Goal: Information Seeking & Learning: Check status

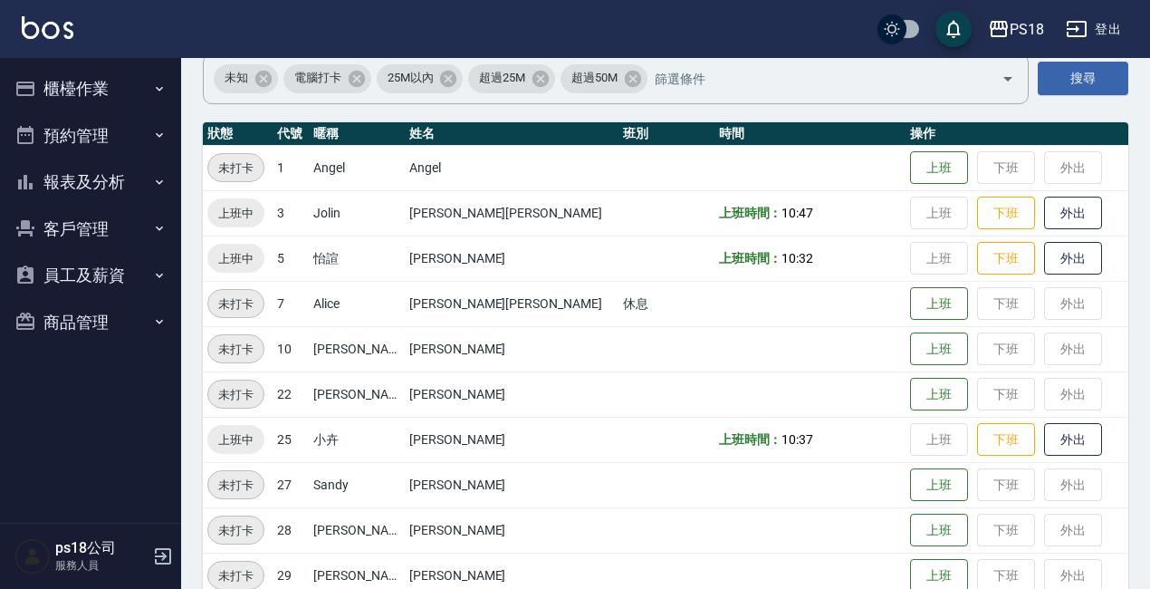
scroll to position [179, 0]
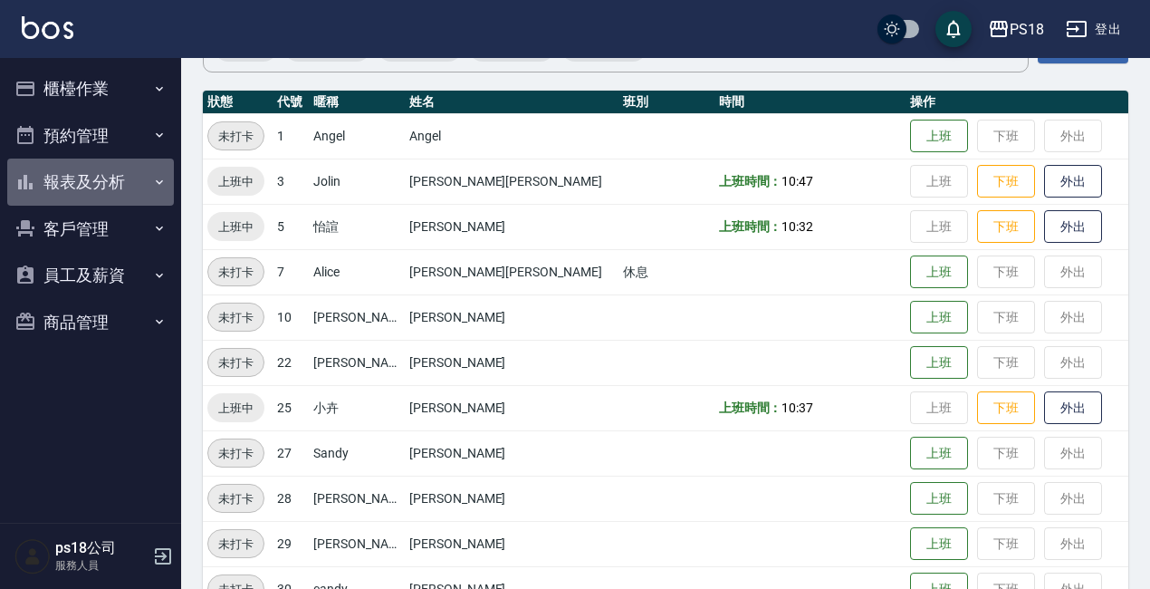
drag, startPoint x: 101, startPoint y: 177, endPoint x: 108, endPoint y: 187, distance: 11.8
click at [101, 177] on button "報表及分析" at bounding box center [90, 181] width 167 height 47
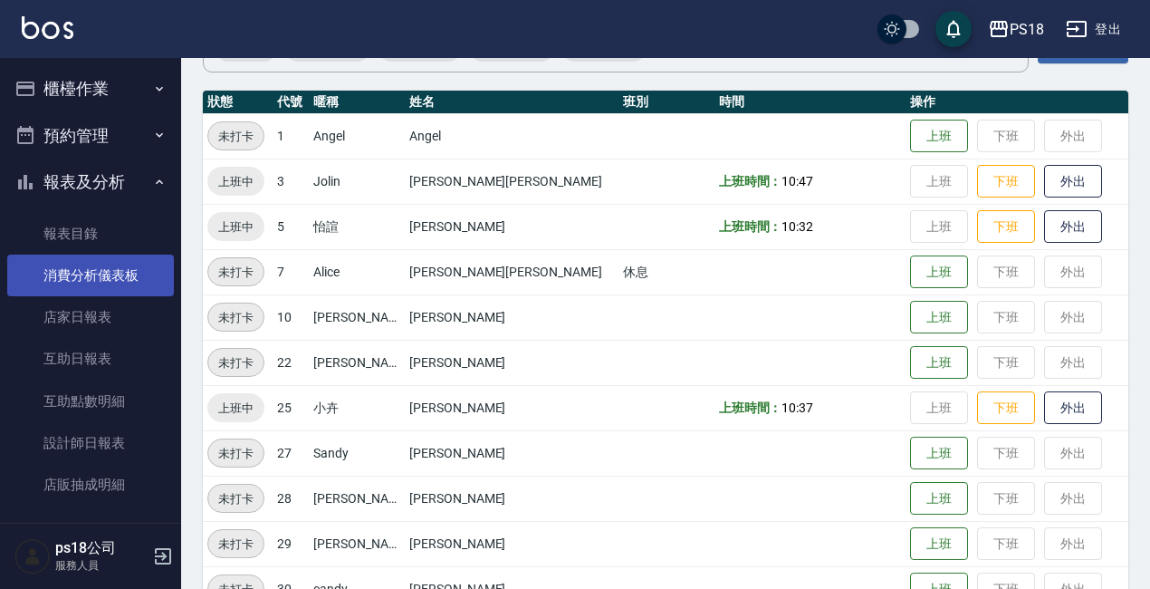
scroll to position [91, 0]
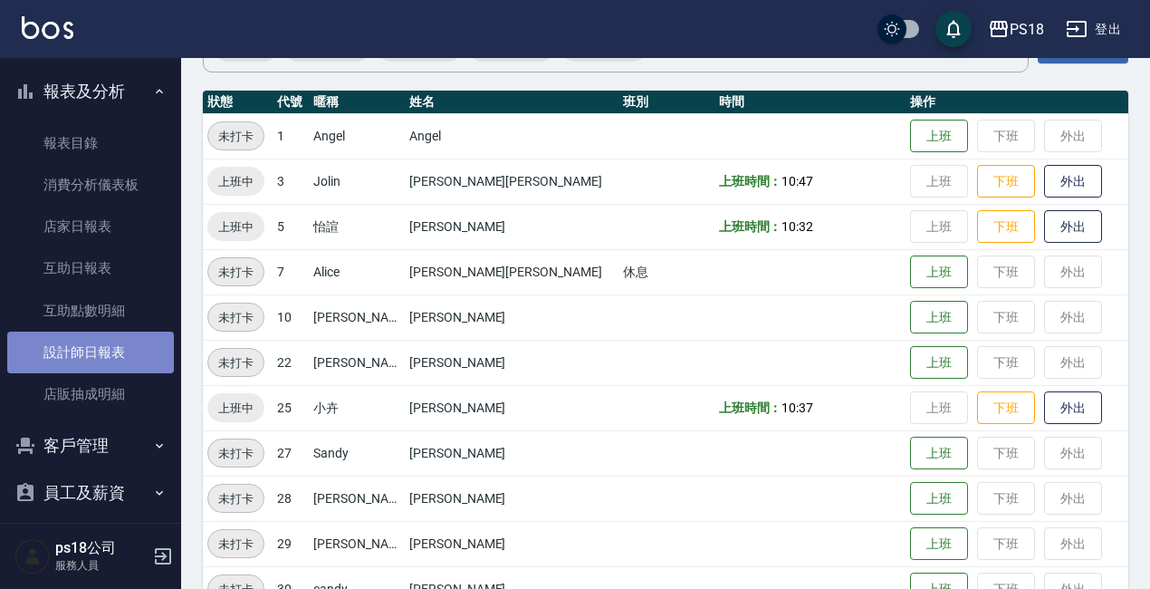
click at [114, 338] on link "設計師日報表" at bounding box center [90, 352] width 167 height 42
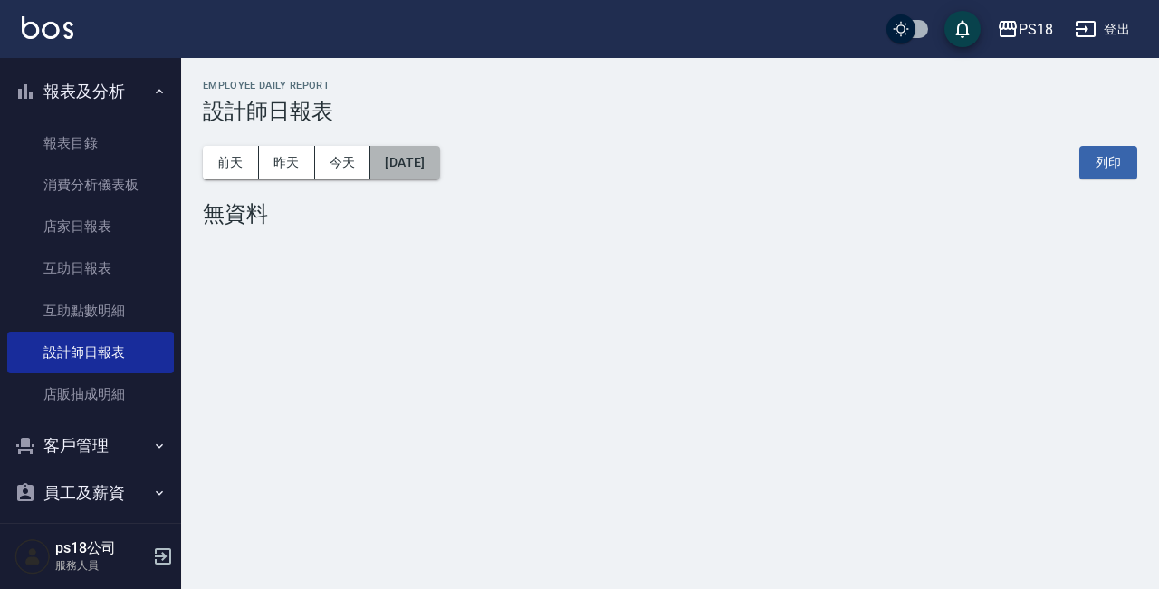
click at [439, 161] on button "[DATE]" at bounding box center [404, 163] width 69 height 34
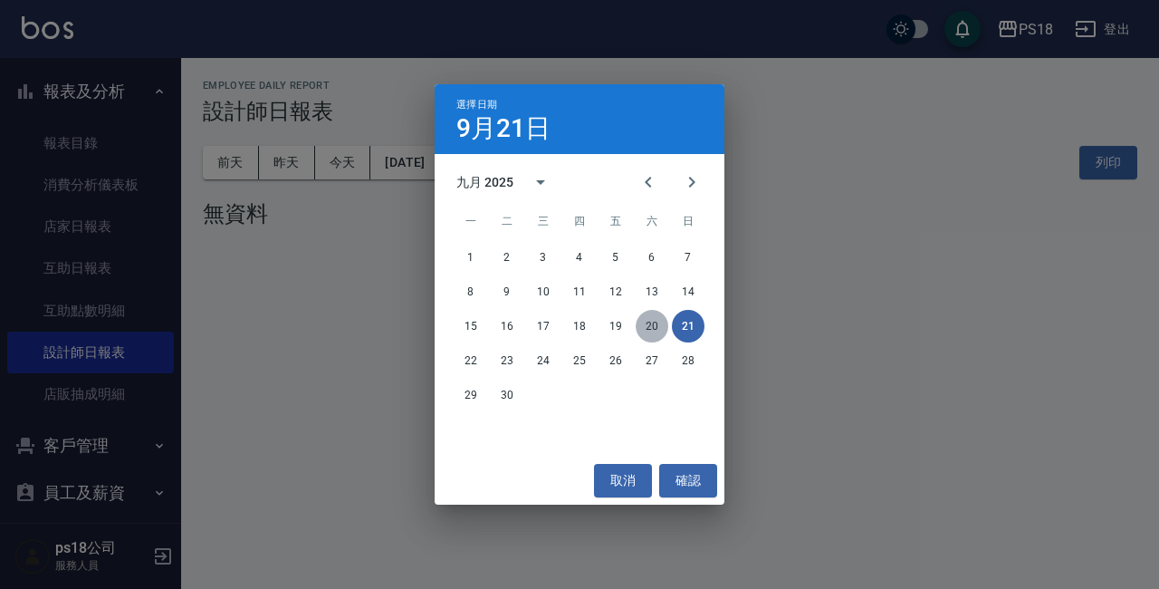
drag, startPoint x: 656, startPoint y: 321, endPoint x: 635, endPoint y: 290, distance: 37.9
click at [655, 321] on button "20" at bounding box center [652, 326] width 33 height 33
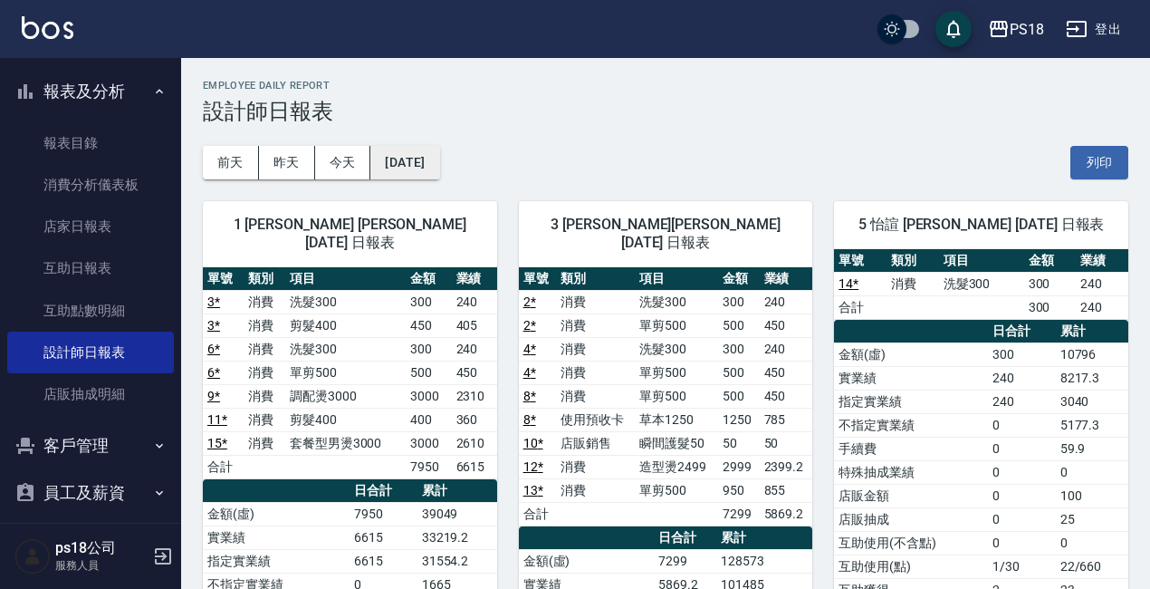
click at [428, 155] on button "[DATE]" at bounding box center [404, 163] width 69 height 34
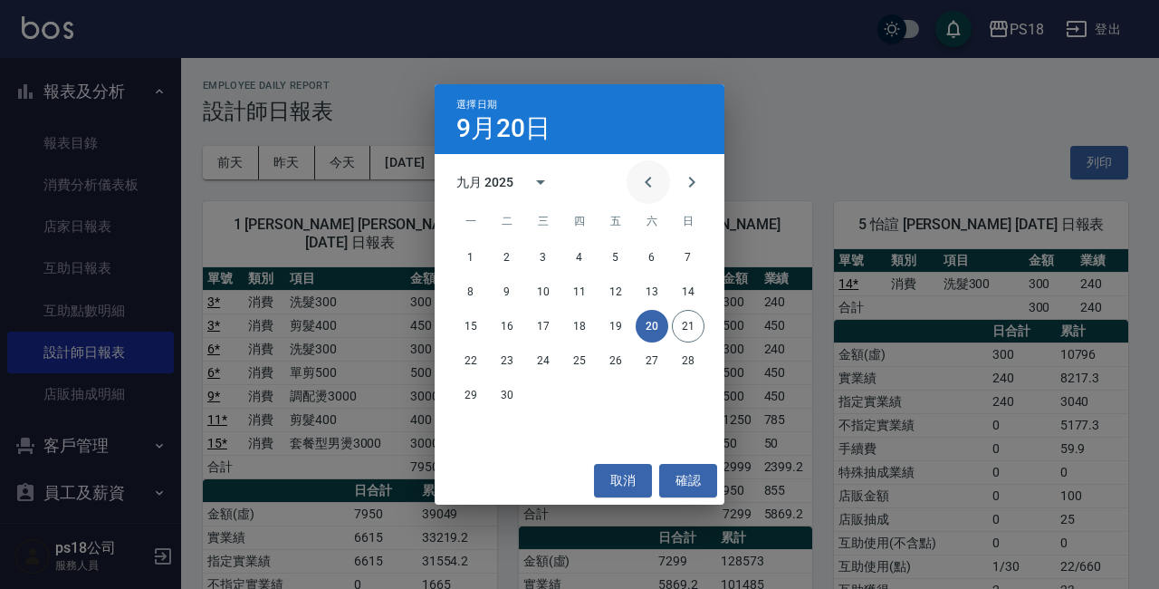
click at [650, 188] on icon "Previous month" at bounding box center [648, 182] width 22 height 22
click at [540, 356] on button "20" at bounding box center [543, 360] width 33 height 33
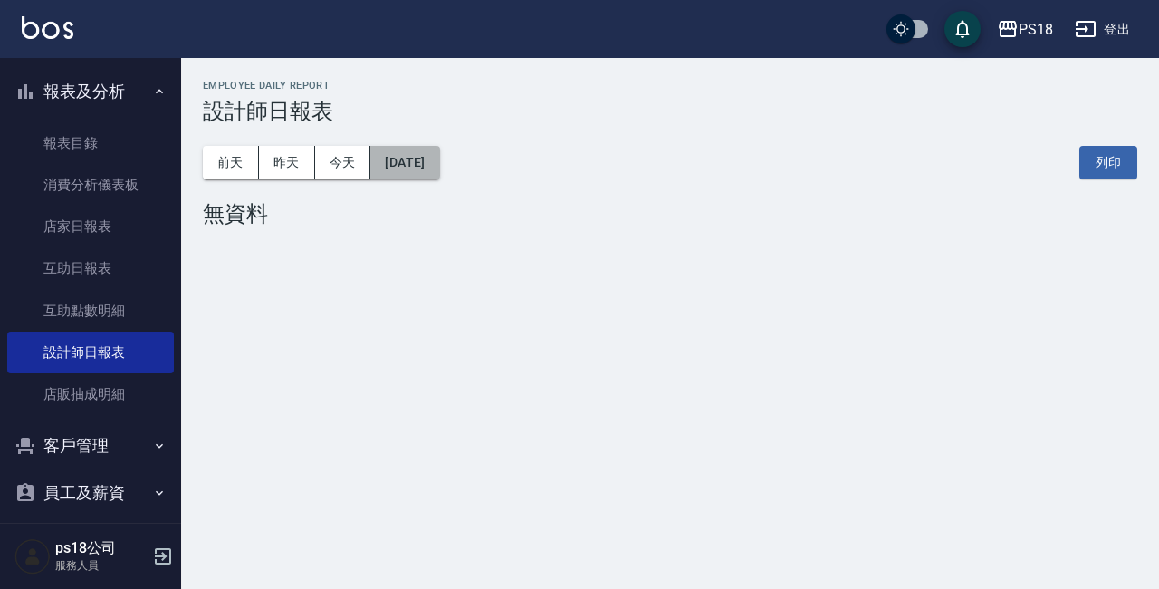
click at [439, 160] on button "[DATE]" at bounding box center [404, 163] width 69 height 34
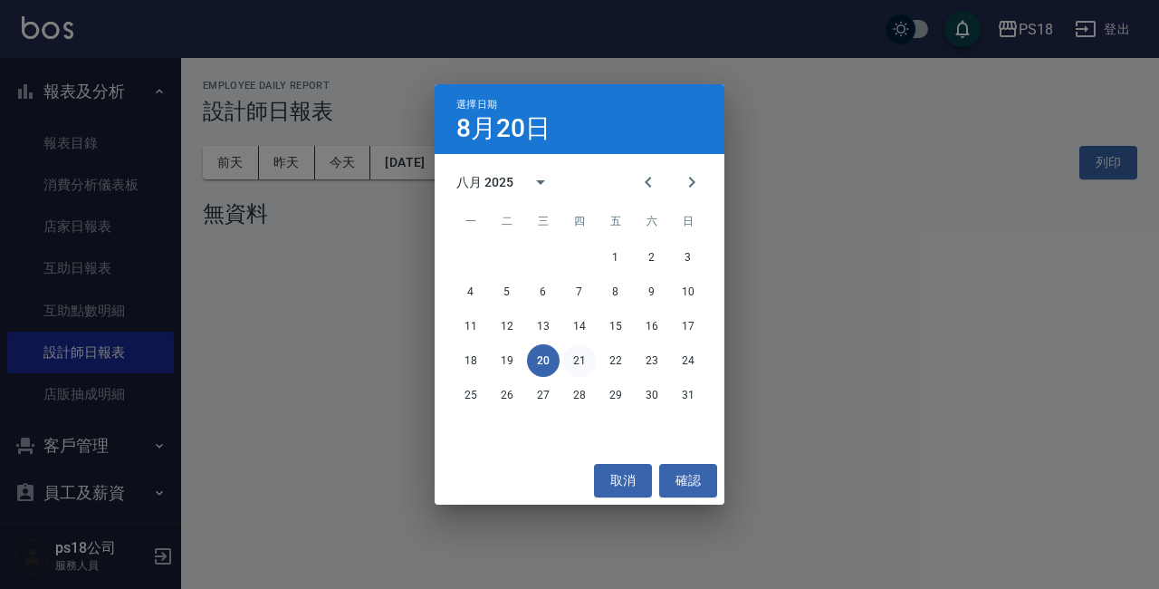
click at [577, 360] on button "21" at bounding box center [579, 360] width 33 height 33
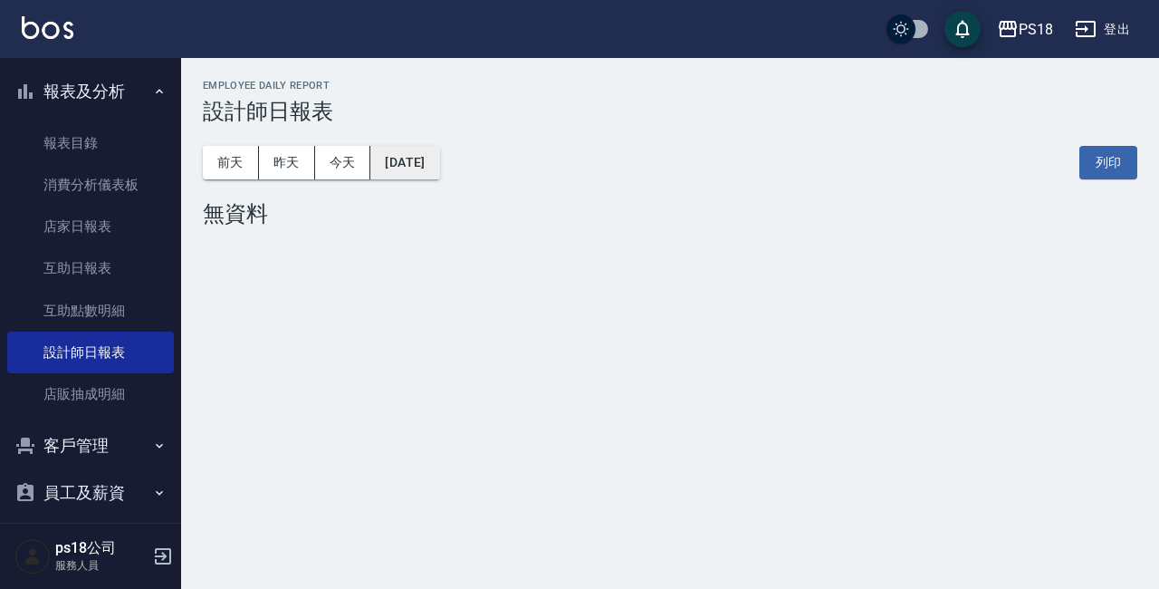
click at [439, 168] on button "[DATE]" at bounding box center [404, 163] width 69 height 34
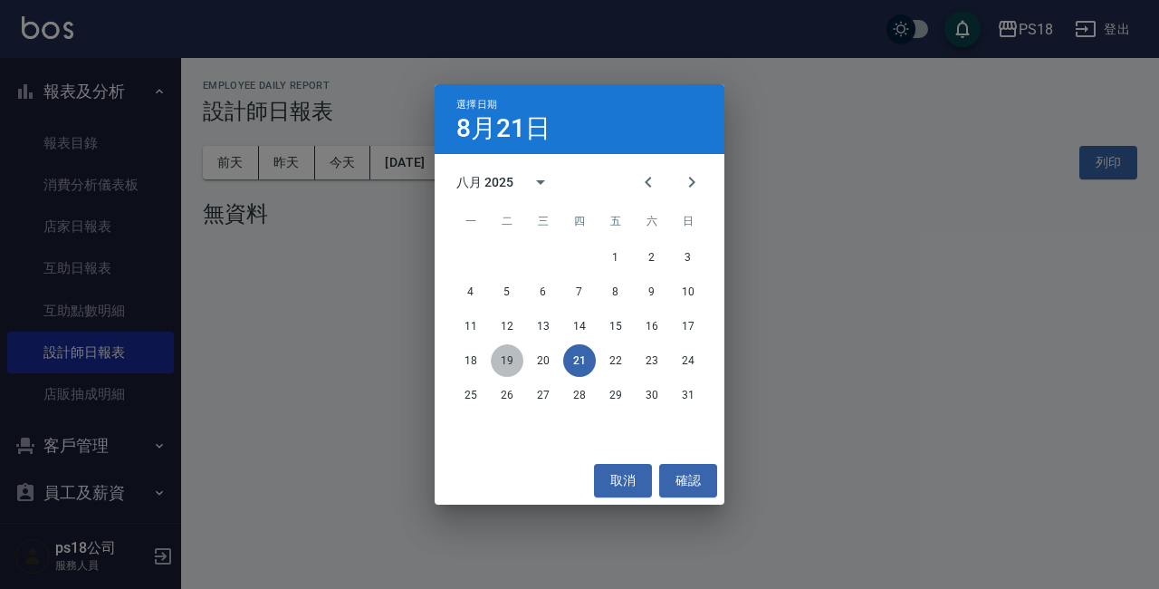
click at [508, 360] on button "19" at bounding box center [507, 360] width 33 height 33
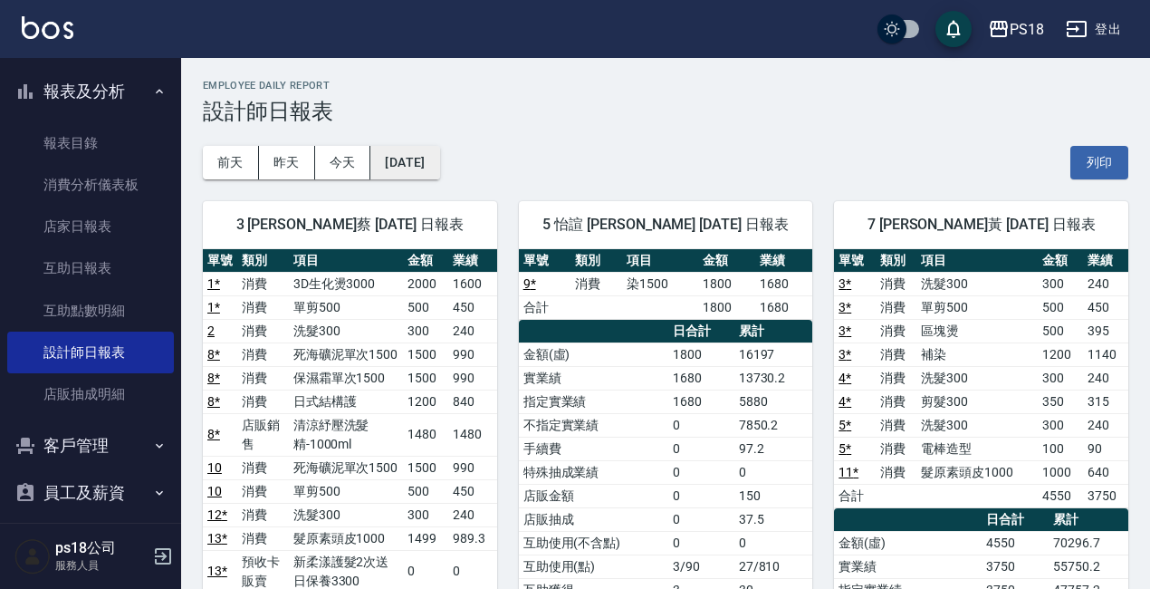
click at [439, 174] on button "[DATE]" at bounding box center [404, 163] width 69 height 34
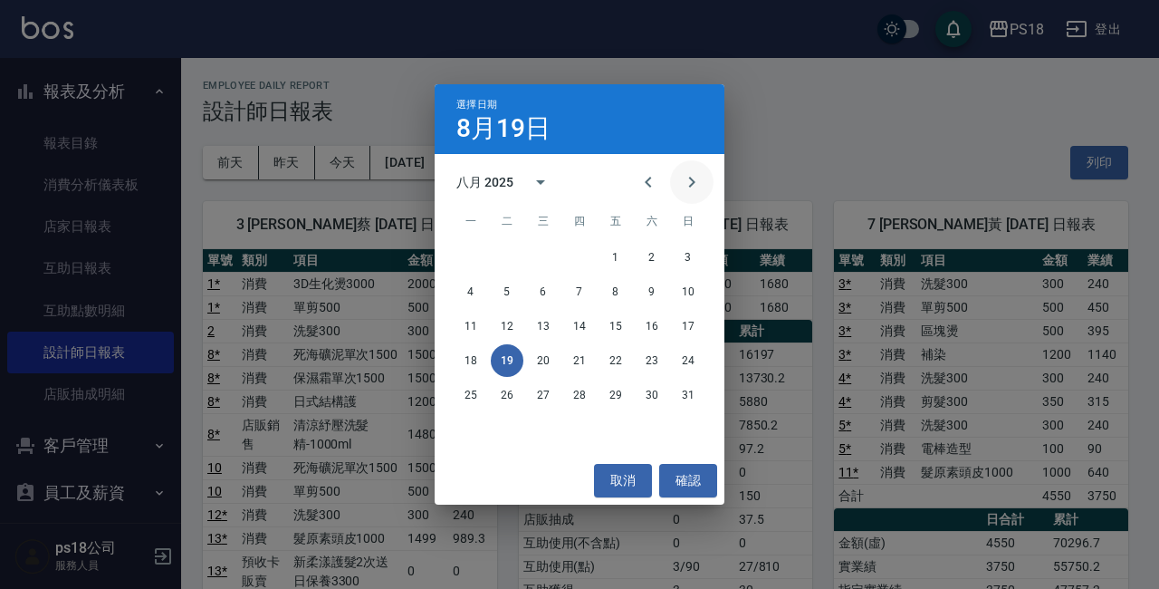
click at [689, 185] on icon "Next month" at bounding box center [692, 182] width 22 height 22
click at [681, 332] on button "21" at bounding box center [688, 326] width 33 height 33
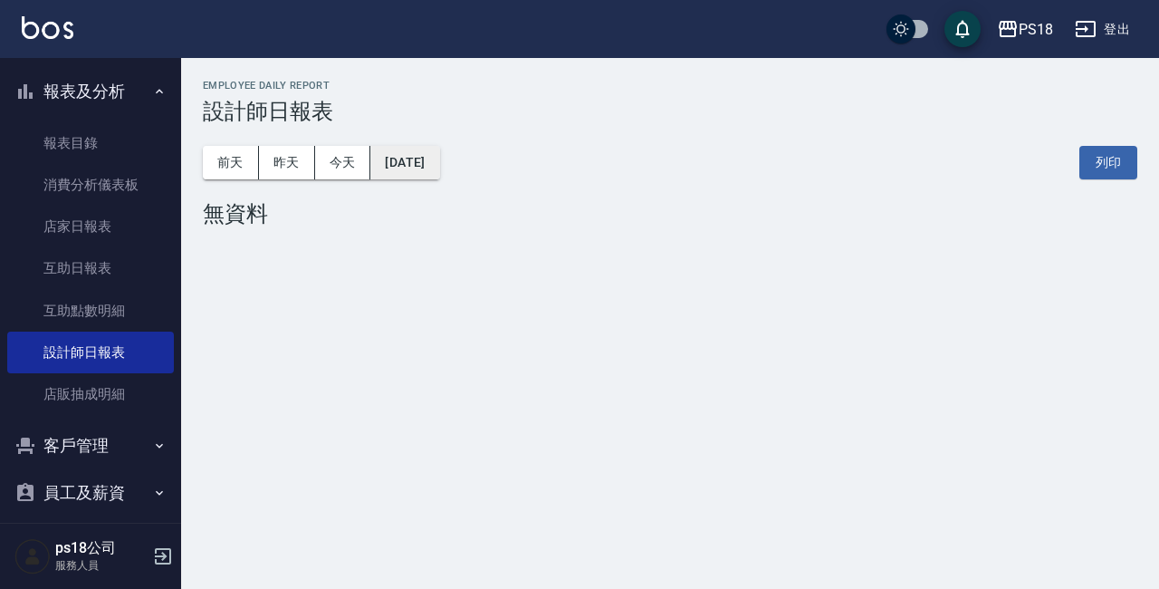
click at [430, 152] on button "[DATE]" at bounding box center [404, 163] width 69 height 34
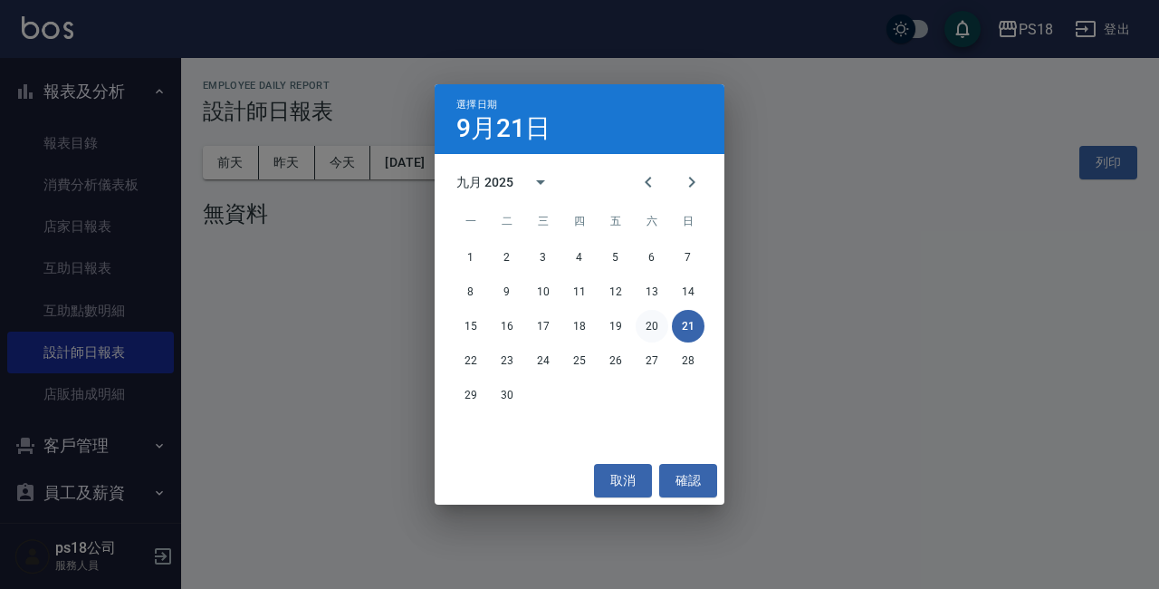
click at [647, 320] on button "20" at bounding box center [652, 326] width 33 height 33
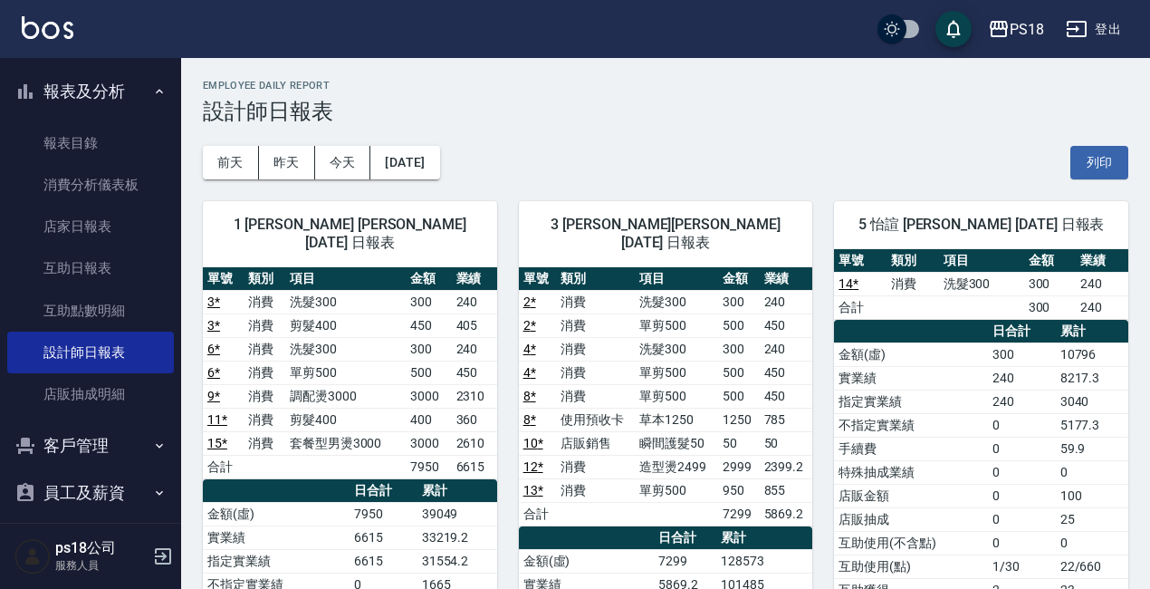
scroll to position [181, 0]
